Goal: Information Seeking & Learning: Learn about a topic

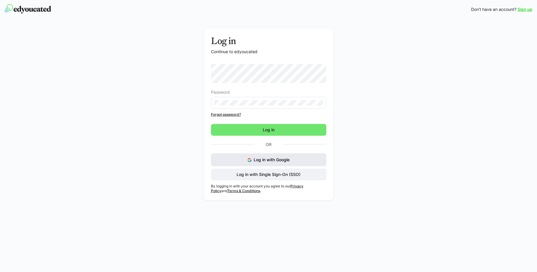
click at [276, 154] on button "Log in with Google" at bounding box center [268, 160] width 115 height 13
click at [269, 125] on span "Log in" at bounding box center [268, 130] width 115 height 12
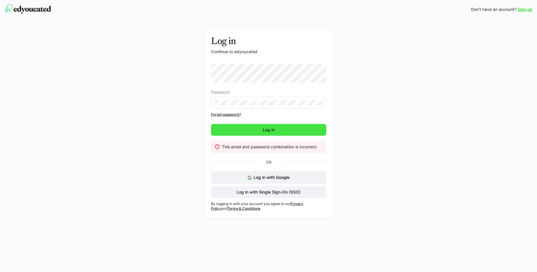
click at [256, 128] on span "Log in" at bounding box center [268, 130] width 115 height 12
click at [270, 175] on span "Log in with Google" at bounding box center [272, 177] width 36 height 5
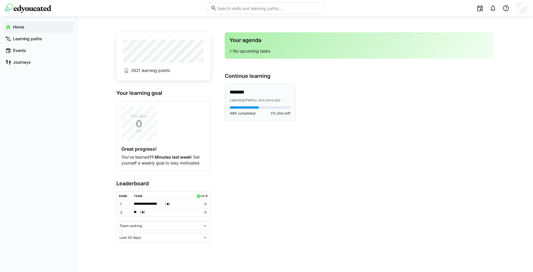
click at [250, 110] on div "48% completed 11h 20m left" at bounding box center [260, 111] width 61 height 9
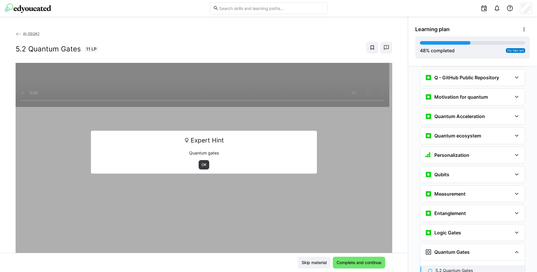
scroll to position [613, 0]
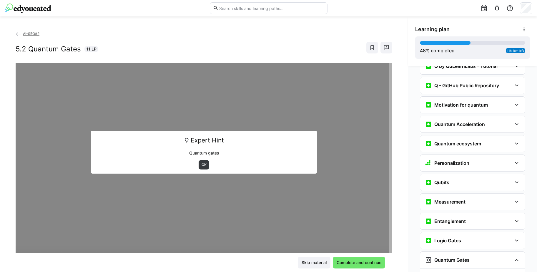
scroll to position [613, 0]
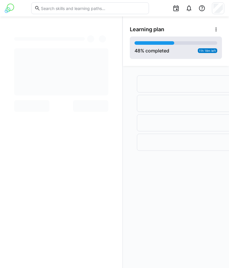
click at [177, 51] on div "48 % completed 11h 18m left" at bounding box center [175, 47] width 83 height 13
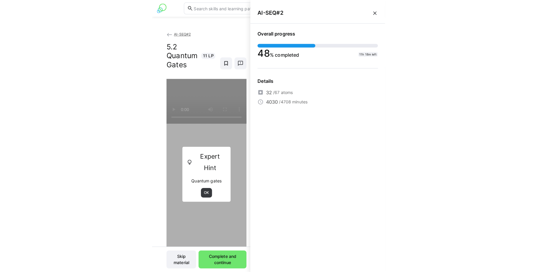
scroll to position [617, 0]
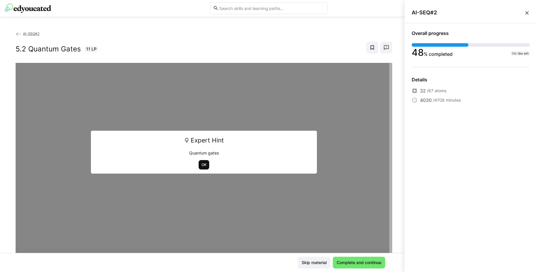
click at [202, 168] on span "OK" at bounding box center [204, 164] width 11 height 9
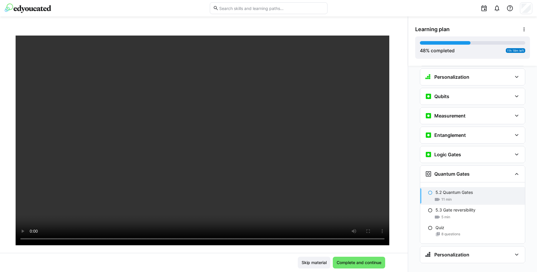
scroll to position [21, 0]
